Goal: Information Seeking & Learning: Learn about a topic

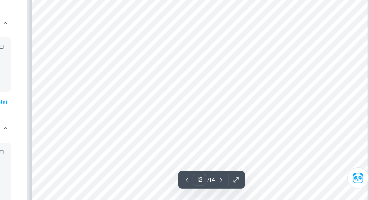
scroll to position [3555, 0]
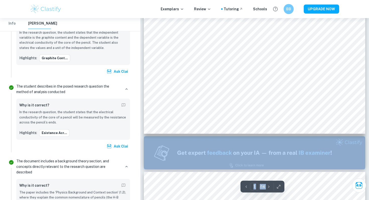
scroll to position [0, 0]
